Goal: Task Accomplishment & Management: Use online tool/utility

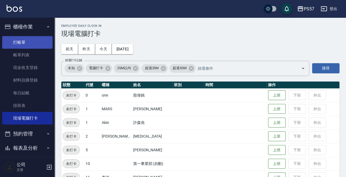
click at [23, 41] on link "打帳單" at bounding box center [27, 42] width 50 height 13
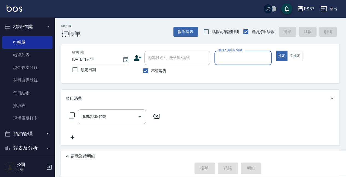
click at [228, 63] on div "服務人員姓名/編號" at bounding box center [242, 58] width 57 height 14
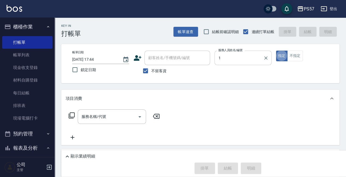
type input "Akin-1"
type button "true"
click at [107, 121] on div "服務名稱/代號" at bounding box center [112, 116] width 68 height 14
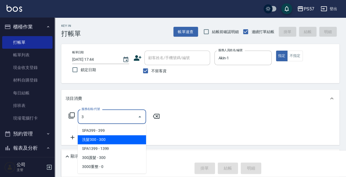
click at [115, 139] on span "洗髮300 - 300" at bounding box center [112, 139] width 68 height 9
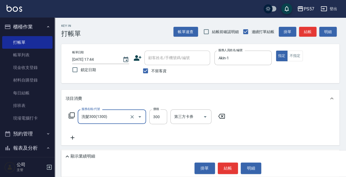
type input "洗髮300(1300)"
click at [73, 136] on icon at bounding box center [73, 137] width 14 height 7
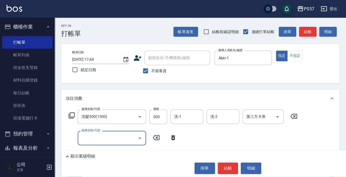
click at [83, 138] on input "服務名稱/代號" at bounding box center [107, 138] width 55 height 10
type input "剪髮100(2100)"
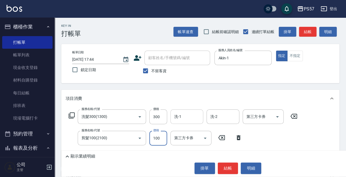
click at [178, 114] on input "洗-1" at bounding box center [187, 117] width 28 height 10
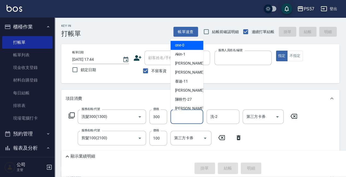
type input "[DATE] 17:45"
type input "m"
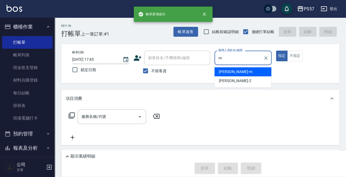
type input "[PERSON_NAME]-m"
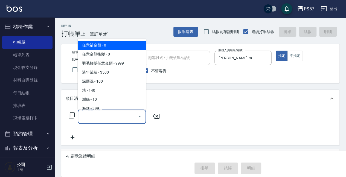
click at [115, 114] on input "服務名稱/代號" at bounding box center [107, 117] width 55 height 10
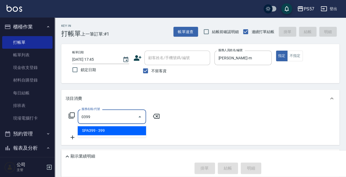
type input "SPA399(0399)"
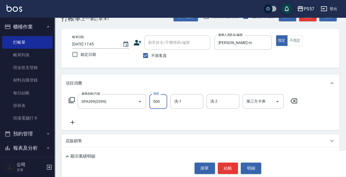
scroll to position [36, 0]
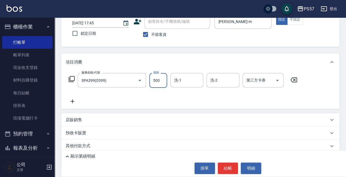
type input "500"
click at [73, 100] on icon at bounding box center [73, 101] width 4 height 4
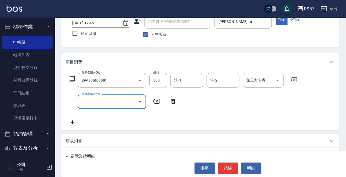
click at [79, 97] on div "服務名稱/代號" at bounding box center [112, 101] width 68 height 14
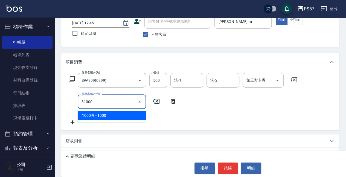
type input "1000護(31000)"
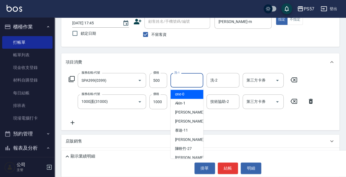
click at [179, 76] on input "洗-1" at bounding box center [187, 80] width 28 height 10
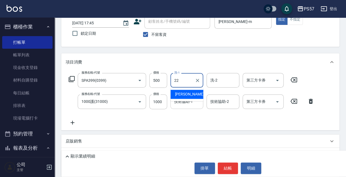
type input "[PERSON_NAME]-22"
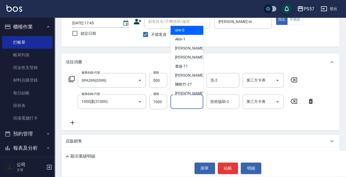
click at [189, 102] on input "技術協助-1" at bounding box center [187, 102] width 28 height 10
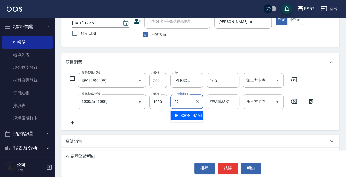
type input "[PERSON_NAME]-22"
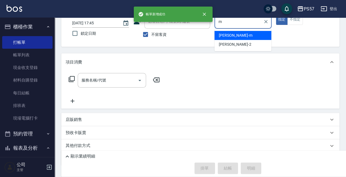
type input "[PERSON_NAME]-m"
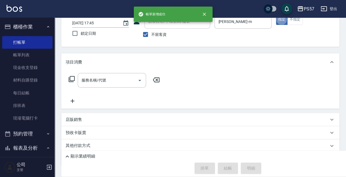
click at [98, 72] on div "服務名稱/代號 服務名稱/代號" at bounding box center [200, 90] width 278 height 38
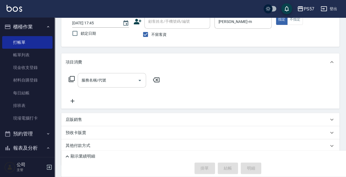
click at [97, 74] on div "服務名稱/代號" at bounding box center [112, 80] width 68 height 14
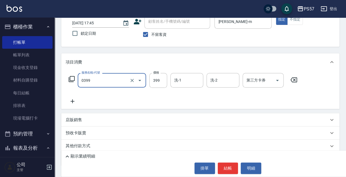
type input "SPA399(0399)"
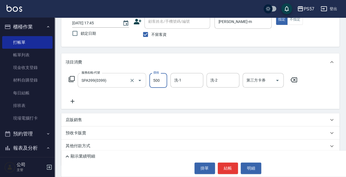
type input "500"
type input "2"
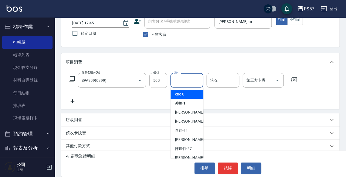
click at [72, 103] on icon at bounding box center [73, 101] width 4 height 4
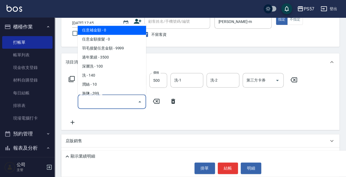
click at [102, 104] on input "服務名稱/代號" at bounding box center [107, 102] width 55 height 10
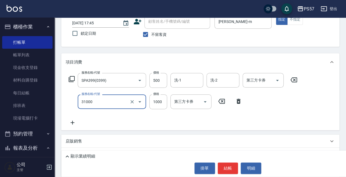
type input "1000護(31000)"
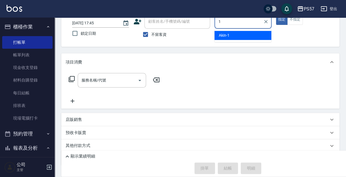
type input "Akin-1"
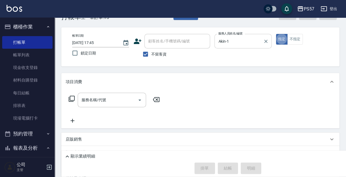
scroll to position [0, 0]
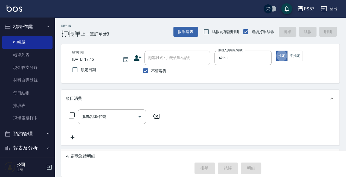
click at [89, 113] on input "服務名稱/代號" at bounding box center [107, 117] width 55 height 10
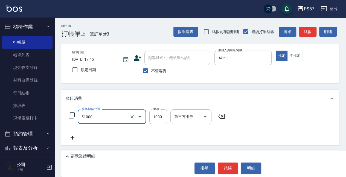
type input "任意金額染髮(51000)"
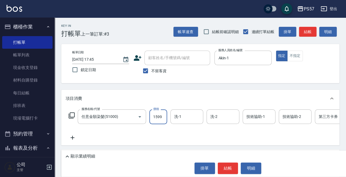
type input "1599"
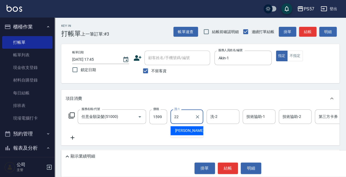
type input "[PERSON_NAME]-22"
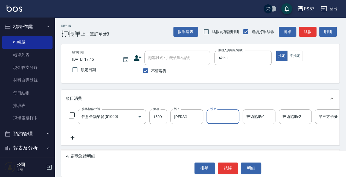
click at [273, 121] on div "技術協助-1" at bounding box center [258, 116] width 33 height 14
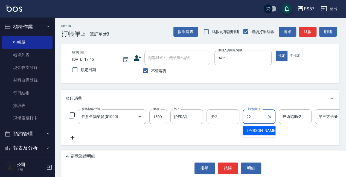
type input "[PERSON_NAME]-22"
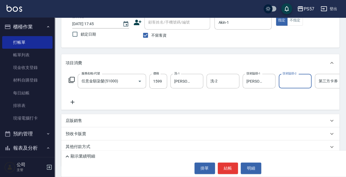
scroll to position [36, 0]
click at [73, 101] on icon at bounding box center [73, 101] width 4 height 4
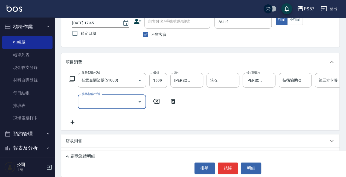
click at [111, 103] on input "服務名稱/代號" at bounding box center [107, 102] width 55 height 10
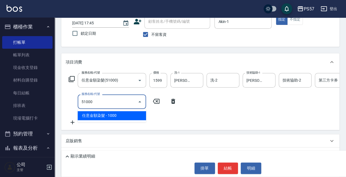
type input "任意金額染髮(51000)"
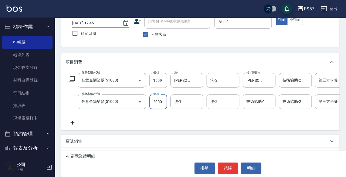
type input "2000"
click at [76, 119] on div "服務名稱/代號 任意金額染髮(51000) 服務名稱/代號 價格 1599 價格 洗-1 [PERSON_NAME]-22 洗-1 洗-2 洗-2 技術協助-…" at bounding box center [228, 99] width 324 height 53
click at [76, 121] on icon at bounding box center [73, 122] width 14 height 7
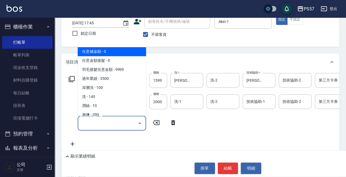
click at [101, 121] on input "服務名稱/代號" at bounding box center [107, 123] width 55 height 10
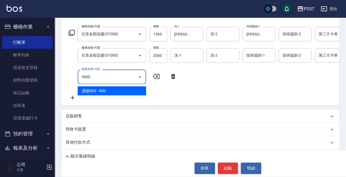
scroll to position [91, 0]
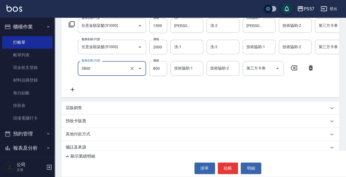
type input "護髮800(3800)"
click at [75, 89] on icon at bounding box center [73, 89] width 14 height 7
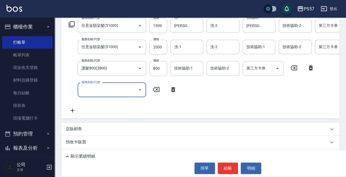
click at [91, 90] on input "服務名稱/代號" at bounding box center [107, 90] width 55 height 10
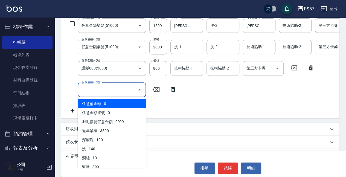
type input "2"
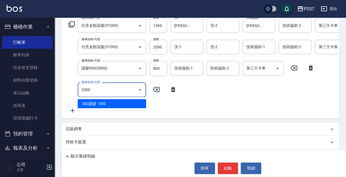
type input "300護髮(3300)"
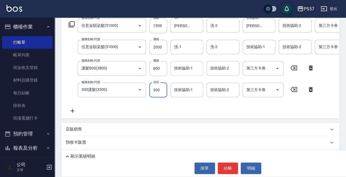
click at [194, 67] on input "技術協助-1" at bounding box center [187, 68] width 28 height 10
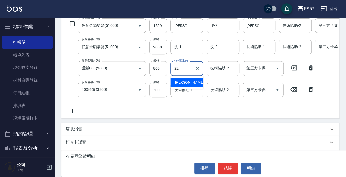
type input "[PERSON_NAME]-22"
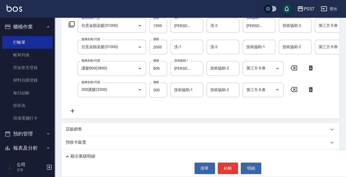
click at [191, 97] on div "服務名稱/代號 任意金額染髮(51000) 服務名稱/代號 價格 1599 價格 洗-1 [PERSON_NAME]-22 洗-1 洗-2 洗-2 技術協助-…" at bounding box center [228, 66] width 324 height 96
click at [190, 91] on input "技術協助-1" at bounding box center [187, 90] width 28 height 10
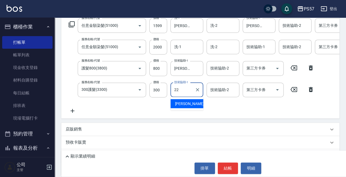
type input "[PERSON_NAME]-22"
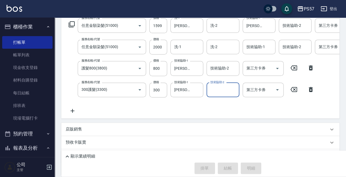
type input "[DATE] 17:49"
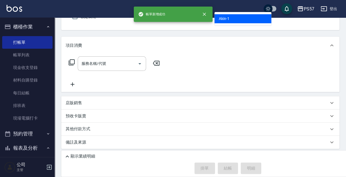
type input "Akin-1"
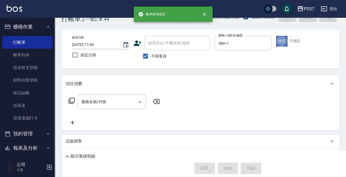
scroll to position [14, 0]
click at [112, 105] on input "服務名稱/代號" at bounding box center [107, 103] width 55 height 10
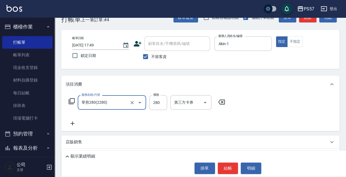
type input "單剪280(2280)"
type input "300"
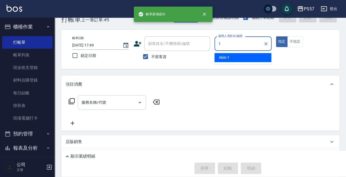
type input "Akin-1"
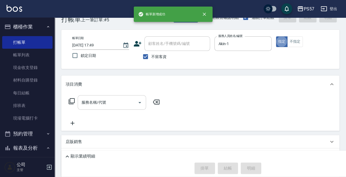
click at [115, 106] on input "服務名稱/代號" at bounding box center [107, 103] width 55 height 10
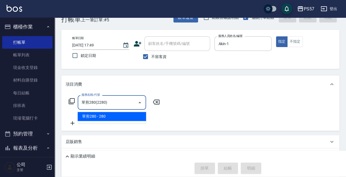
type input "單剪280(2280)"
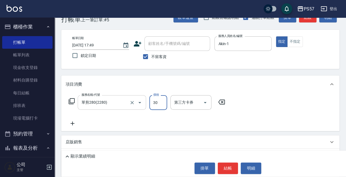
type input "300"
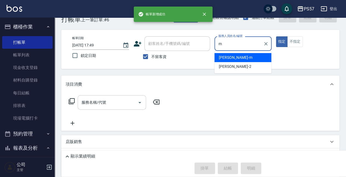
type input "[PERSON_NAME]-m"
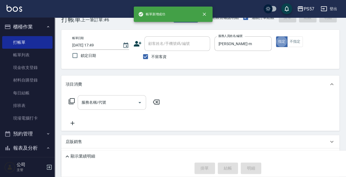
click at [90, 109] on div "服務名稱/代號" at bounding box center [112, 102] width 68 height 14
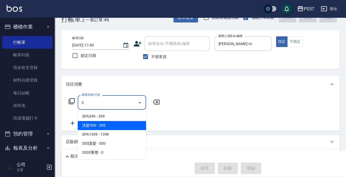
click at [97, 124] on span "洗髮300 - 300" at bounding box center [112, 125] width 68 height 9
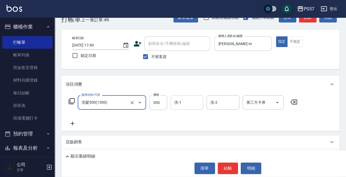
type input "洗髮300(1300)"
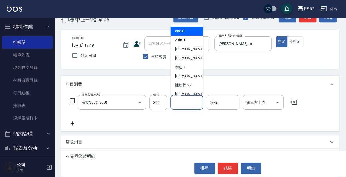
click at [176, 107] on input "洗-1" at bounding box center [187, 103] width 28 height 10
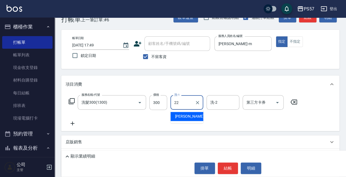
type input "[PERSON_NAME]-22"
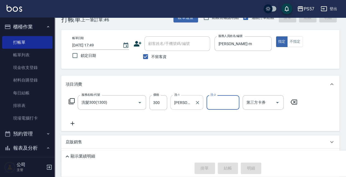
type input "[DATE] 17:50"
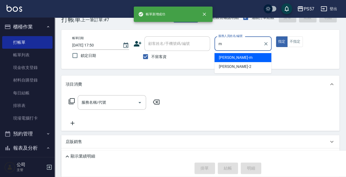
type input "[PERSON_NAME]-m"
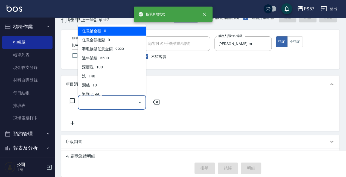
click at [105, 102] on input "服務名稱/代號" at bounding box center [107, 103] width 55 height 10
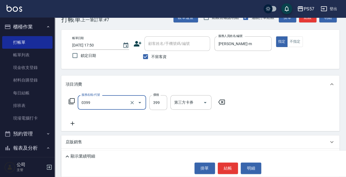
type input "SPA399(0399)"
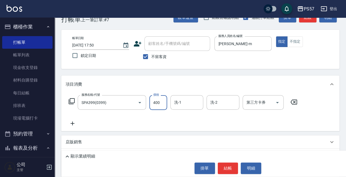
type input "400"
click at [76, 122] on icon at bounding box center [73, 123] width 14 height 7
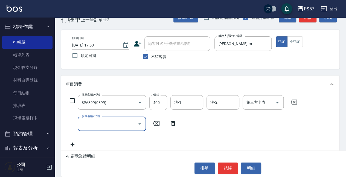
click at [100, 125] on input "服務名稱/代號" at bounding box center [107, 124] width 55 height 10
type input "剪髮100(2100)"
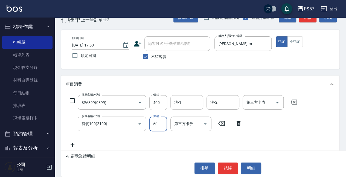
type input "50"
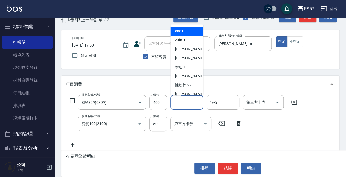
click at [175, 99] on input "洗-1" at bounding box center [187, 103] width 28 height 10
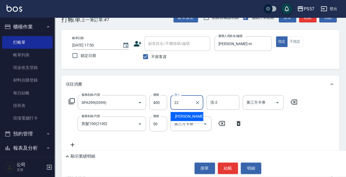
type input "[PERSON_NAME]-22"
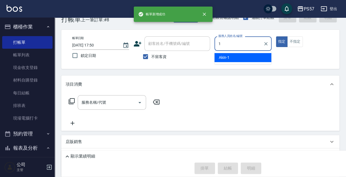
type input "Akin-1"
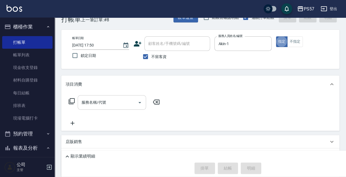
click at [105, 106] on input "服務名稱/代號" at bounding box center [107, 103] width 55 height 10
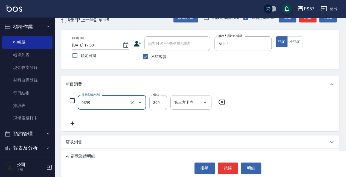
type input "SPA399(0399)"
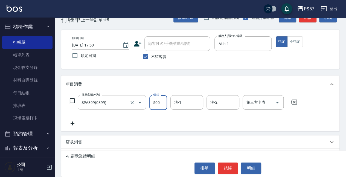
type input "500"
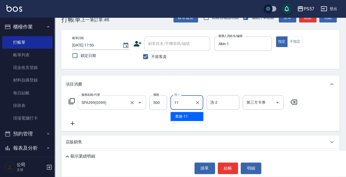
type input "泰迪-11"
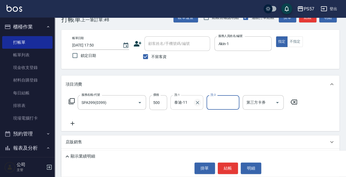
click at [198, 102] on icon "Clear" at bounding box center [197, 102] width 5 height 5
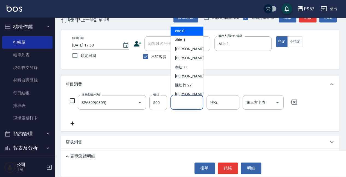
click at [179, 103] on input "洗-1" at bounding box center [187, 103] width 28 height 10
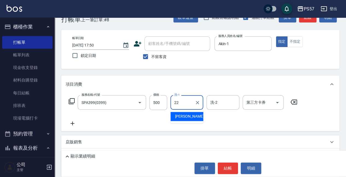
type input "[PERSON_NAME]-22"
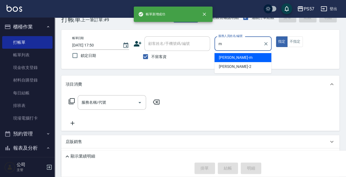
type input "[PERSON_NAME]-m"
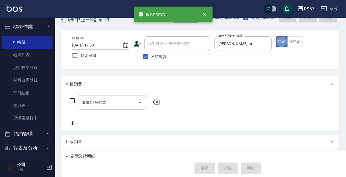
click at [111, 108] on div "服務名稱/代號" at bounding box center [112, 102] width 68 height 14
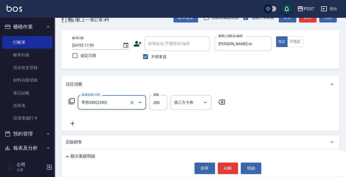
type input "單剪280(2280)"
type input "300"
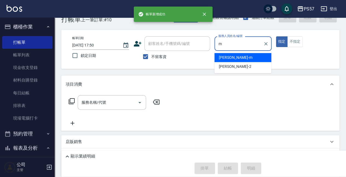
type input "[PERSON_NAME]-m"
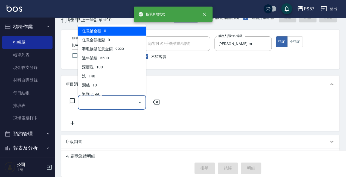
click at [86, 105] on input "服務名稱/代號" at bounding box center [107, 103] width 55 height 10
type input "0"
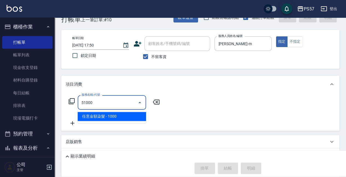
type input "任意金額染髮(51000)"
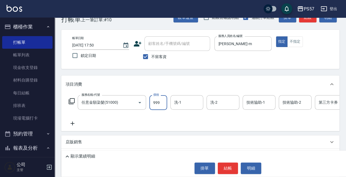
type input "999"
click at [73, 125] on icon at bounding box center [73, 123] width 14 height 7
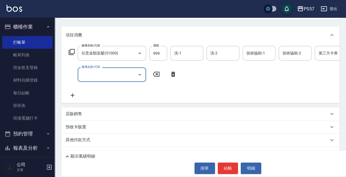
scroll to position [69, 0]
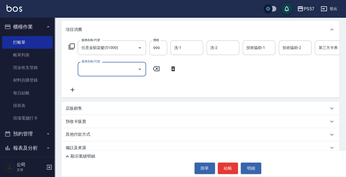
click at [73, 111] on p "店販銷售" at bounding box center [74, 108] width 16 height 6
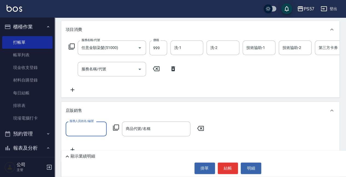
scroll to position [0, 0]
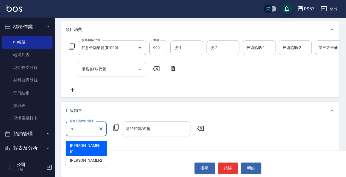
type input "[PERSON_NAME]-m"
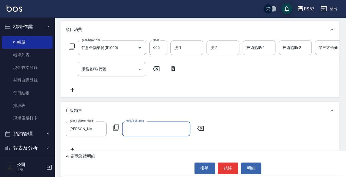
click at [136, 133] on input "商品代號/名稱" at bounding box center [155, 129] width 63 height 10
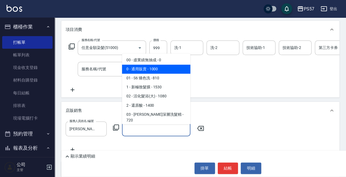
click at [146, 71] on span "0 - 通用販賣 - 1000" at bounding box center [156, 69] width 68 height 9
type input "通用販賣"
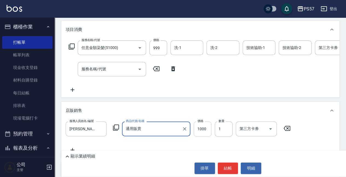
click at [201, 134] on input "1000" at bounding box center [202, 128] width 18 height 15
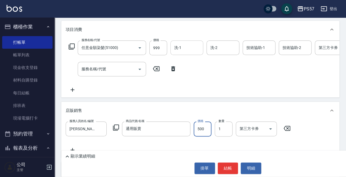
type input "500"
click at [180, 46] on input "洗-1" at bounding box center [187, 48] width 28 height 10
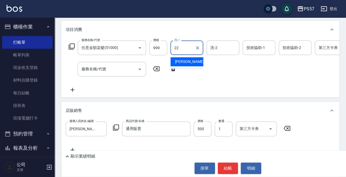
type input "[PERSON_NAME]-22"
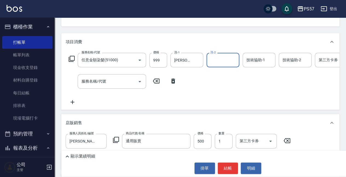
scroll to position [51, 0]
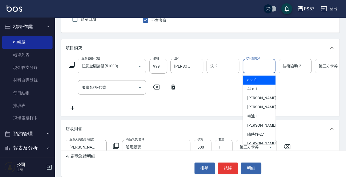
click at [250, 67] on input "技術協助-1" at bounding box center [259, 66] width 28 height 10
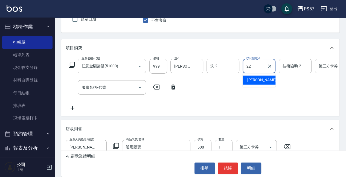
type input "[PERSON_NAME]-22"
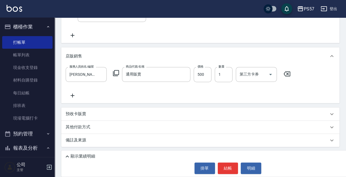
scroll to position [126, 0]
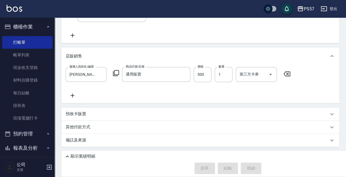
type input "[DATE] 17:51"
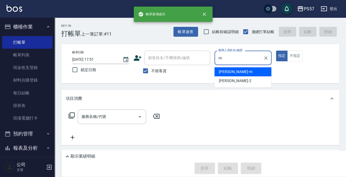
type input "[PERSON_NAME]-m"
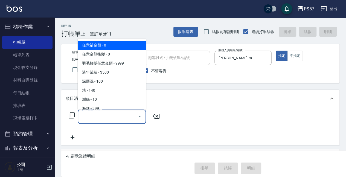
click at [91, 121] on input "服務名稱/代號" at bounding box center [107, 117] width 55 height 10
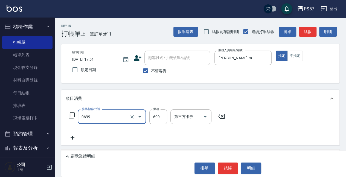
type input "SPA699(0699)"
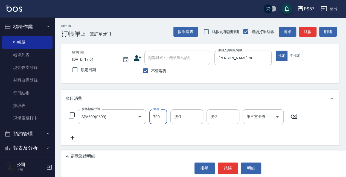
type input "700"
click at [74, 132] on div "服務名稱/代號 SPA699(0699) 服務名稱/代號 價格 700 價格 洗-1 洗-1 洗-2 洗-2 第三方卡券 第三方卡券" at bounding box center [183, 124] width 235 height 31
click at [73, 139] on icon at bounding box center [73, 137] width 14 height 7
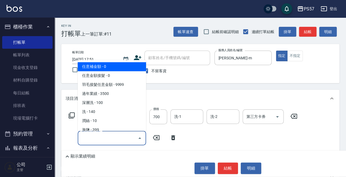
click at [112, 136] on input "服務名稱/代號" at bounding box center [107, 138] width 55 height 10
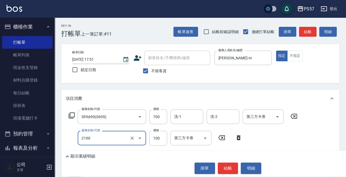
type input "剪髮100(2100)"
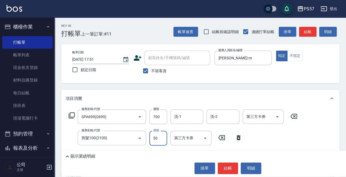
type input "50"
click at [223, 93] on div "項目消費" at bounding box center [200, 98] width 278 height 17
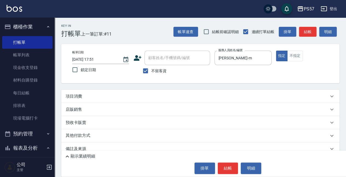
click at [116, 99] on div "項目消費" at bounding box center [200, 96] width 278 height 13
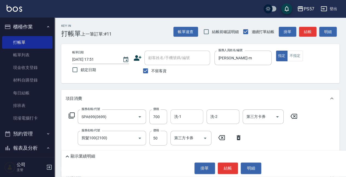
click at [190, 122] on div "洗-1" at bounding box center [186, 116] width 33 height 14
type input "[PERSON_NAME]-22"
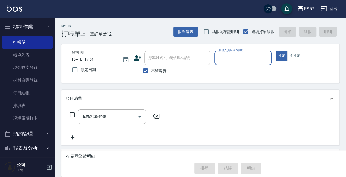
click at [42, 148] on button "報表及分析" at bounding box center [27, 148] width 50 height 14
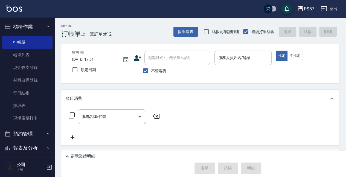
scroll to position [55, 0]
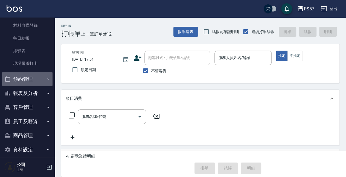
click at [46, 80] on icon "button" at bounding box center [48, 79] width 4 height 4
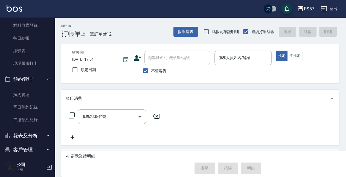
click at [46, 78] on icon "button" at bounding box center [48, 79] width 4 height 4
click at [42, 95] on button "報表及分析" at bounding box center [27, 93] width 50 height 14
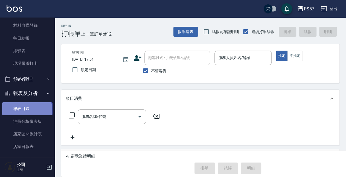
click at [27, 109] on link "報表目錄" at bounding box center [27, 108] width 50 height 13
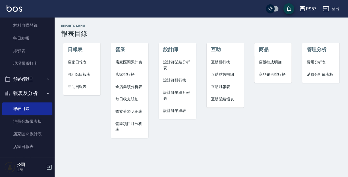
click at [76, 64] on span "店家日報表" at bounding box center [82, 62] width 28 height 6
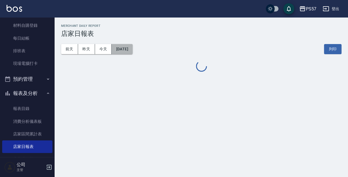
click at [133, 51] on button "[DATE]" at bounding box center [122, 49] width 21 height 10
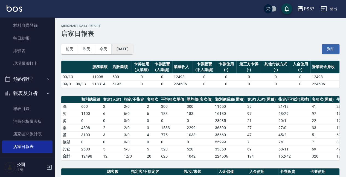
click at [127, 48] on button "[DATE]" at bounding box center [122, 49] width 21 height 10
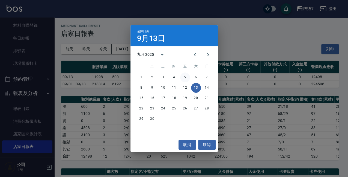
click at [187, 76] on button "5" at bounding box center [185, 77] width 10 height 10
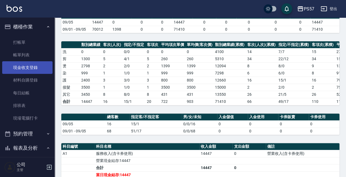
drag, startPoint x: 31, startPoint y: 73, endPoint x: 37, endPoint y: 71, distance: 6.7
click at [31, 73] on link "現金收支登錄" at bounding box center [27, 67] width 50 height 13
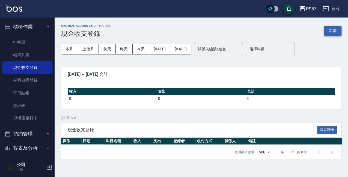
click at [337, 32] on button "新增" at bounding box center [332, 31] width 17 height 10
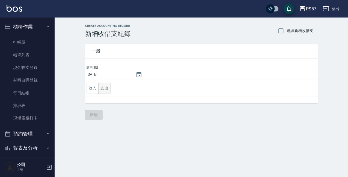
click at [105, 89] on button "支出" at bounding box center [104, 88] width 12 height 11
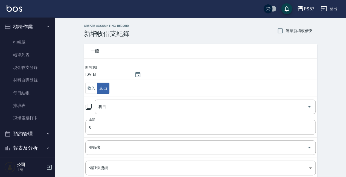
click at [115, 125] on input "0" at bounding box center [200, 127] width 230 height 15
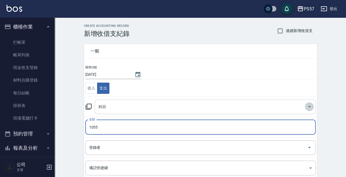
click at [310, 108] on icon "Open" at bounding box center [309, 106] width 7 height 7
type input "1055"
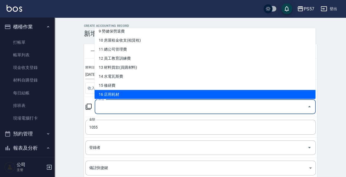
scroll to position [127, 0]
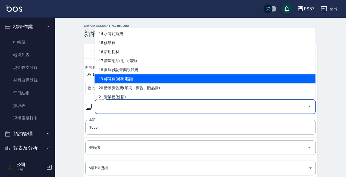
click at [122, 79] on li "19 郵電費(郵匯電話)" at bounding box center [204, 78] width 221 height 9
type input "19 郵電費(郵匯電話)"
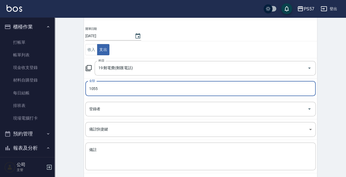
scroll to position [9, 0]
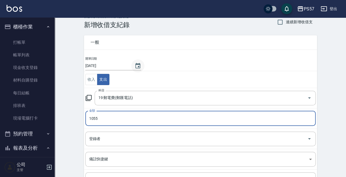
click at [134, 67] on icon "Choose date, selected date is 2025-09-13" at bounding box center [137, 66] width 7 height 7
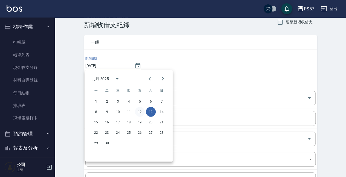
click at [141, 112] on button "12" at bounding box center [140, 112] width 10 height 10
type input "[DATE]"
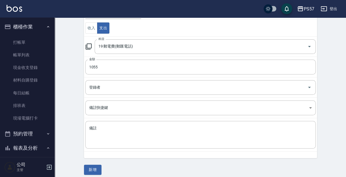
scroll to position [63, 0]
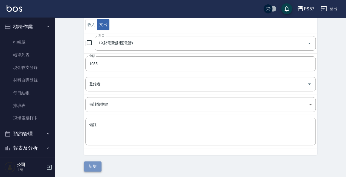
click at [92, 167] on button "新增" at bounding box center [92, 166] width 17 height 10
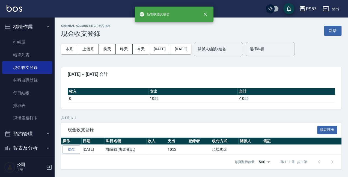
drag, startPoint x: 24, startPoint y: 146, endPoint x: 27, endPoint y: 140, distance: 6.7
click at [24, 146] on button "報表及分析" at bounding box center [27, 148] width 50 height 14
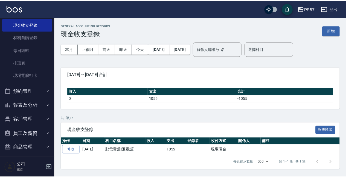
scroll to position [42, 0]
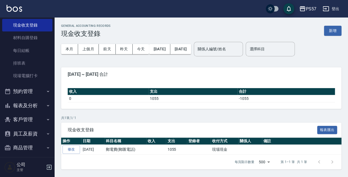
click at [46, 107] on icon "button" at bounding box center [48, 105] width 4 height 4
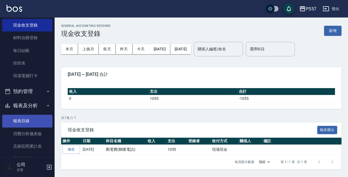
click at [29, 119] on link "報表目錄" at bounding box center [27, 121] width 50 height 13
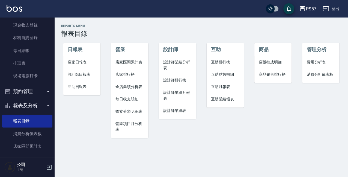
click at [82, 63] on span "店家日報表" at bounding box center [82, 62] width 28 height 6
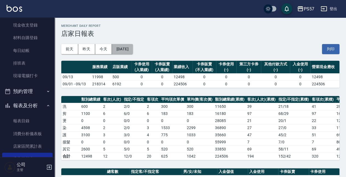
click at [125, 48] on button "[DATE]" at bounding box center [122, 49] width 21 height 10
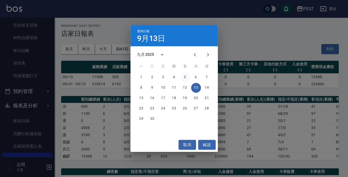
click at [185, 78] on button "5" at bounding box center [185, 77] width 10 height 10
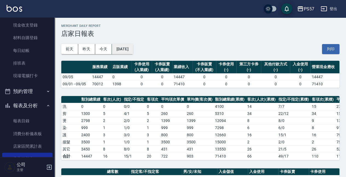
click at [133, 52] on button "[DATE]" at bounding box center [122, 49] width 21 height 10
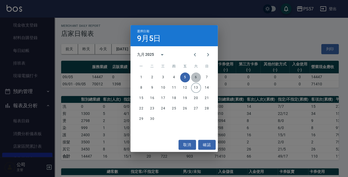
click at [197, 78] on button "6" at bounding box center [196, 77] width 10 height 10
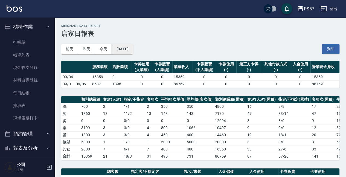
click at [133, 49] on button "[DATE]" at bounding box center [122, 49] width 21 height 10
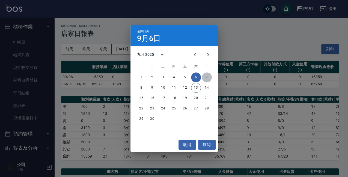
click at [210, 80] on button "7" at bounding box center [207, 77] width 10 height 10
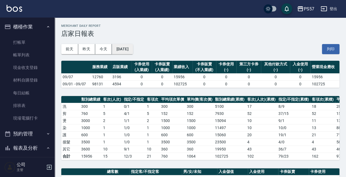
click at [129, 52] on button "[DATE]" at bounding box center [122, 49] width 21 height 10
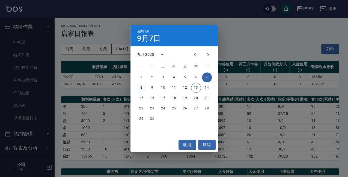
click at [141, 87] on button "8" at bounding box center [142, 88] width 10 height 10
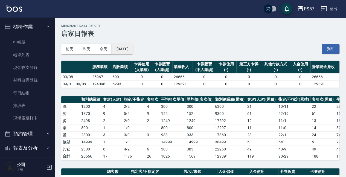
click at [133, 47] on button "[DATE]" at bounding box center [122, 49] width 21 height 10
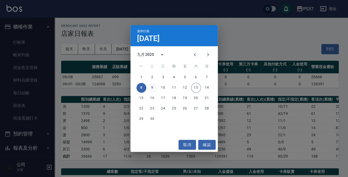
click at [154, 88] on button "9" at bounding box center [153, 88] width 10 height 10
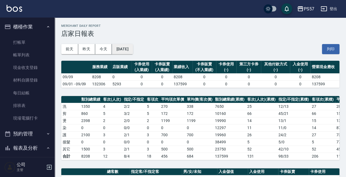
click at [133, 48] on button "[DATE]" at bounding box center [122, 49] width 21 height 10
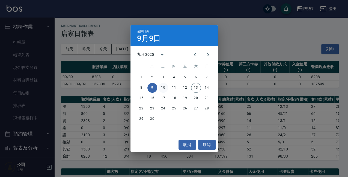
click at [166, 89] on button "10" at bounding box center [164, 88] width 10 height 10
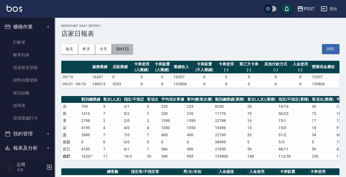
click at [128, 51] on button "[DATE]" at bounding box center [122, 49] width 21 height 10
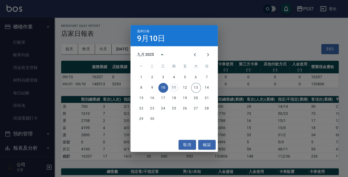
click at [176, 87] on button "11" at bounding box center [174, 88] width 10 height 10
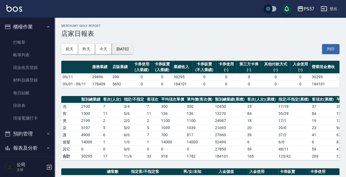
click at [129, 48] on button "[DATE]" at bounding box center [122, 49] width 21 height 10
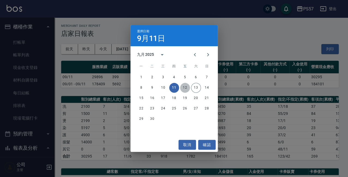
click at [185, 89] on button "12" at bounding box center [185, 88] width 10 height 10
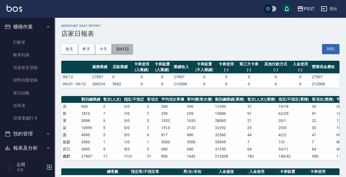
click at [118, 49] on button "[DATE]" at bounding box center [122, 49] width 21 height 10
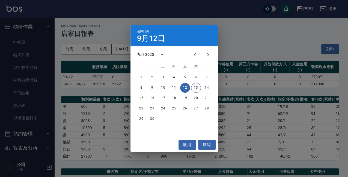
click at [196, 87] on button "13" at bounding box center [196, 88] width 10 height 10
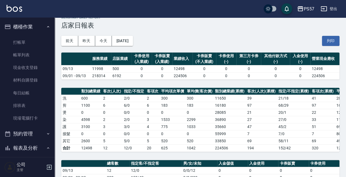
scroll to position [109, 0]
